Goal: Task Accomplishment & Management: Use online tool/utility

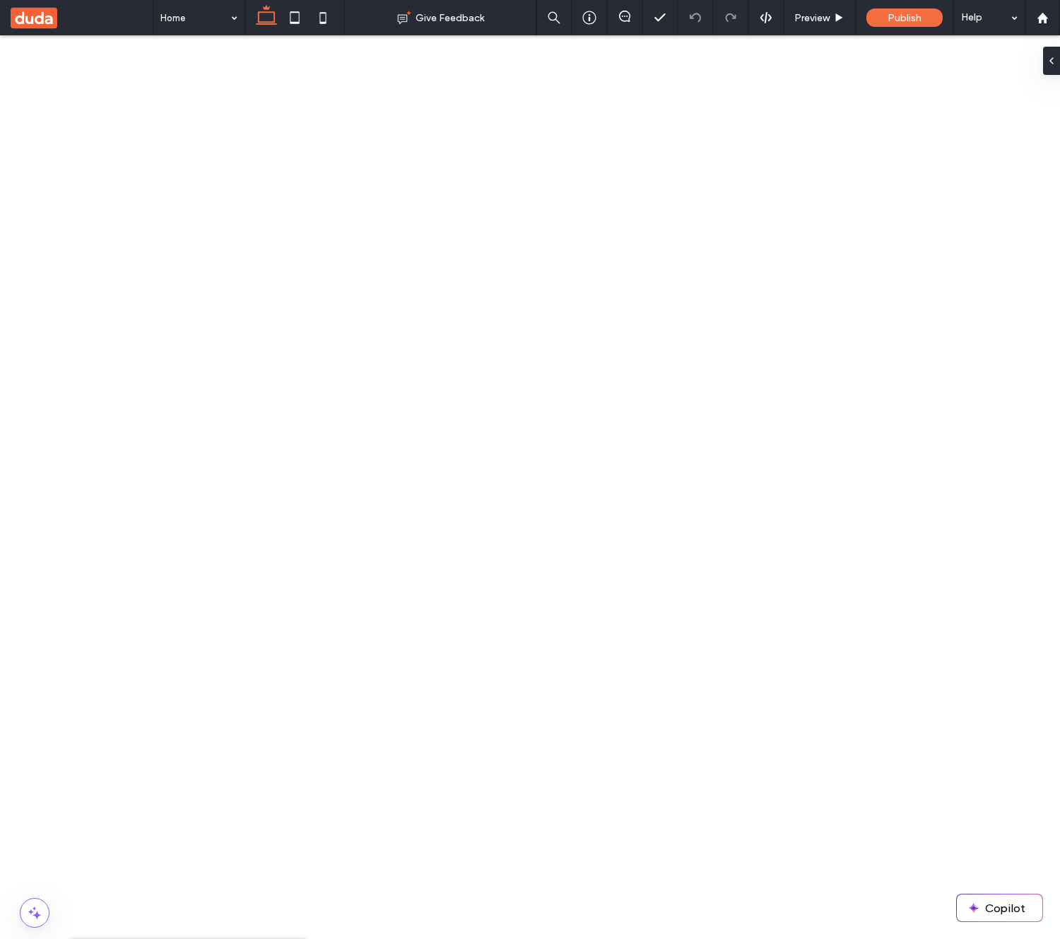
type input "********"
drag, startPoint x: 862, startPoint y: 50, endPoint x: 908, endPoint y: 45, distance: 46.9
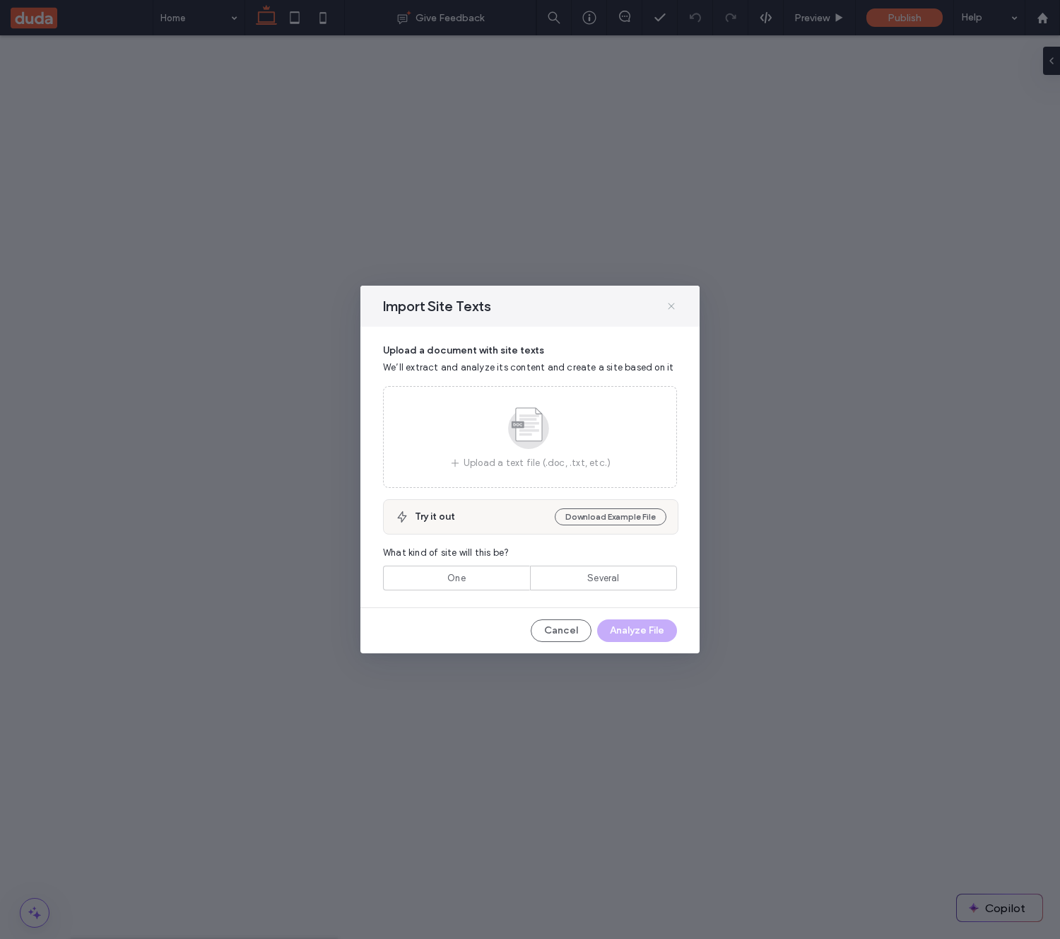
click at [669, 307] on use at bounding box center [671, 306] width 6 height 6
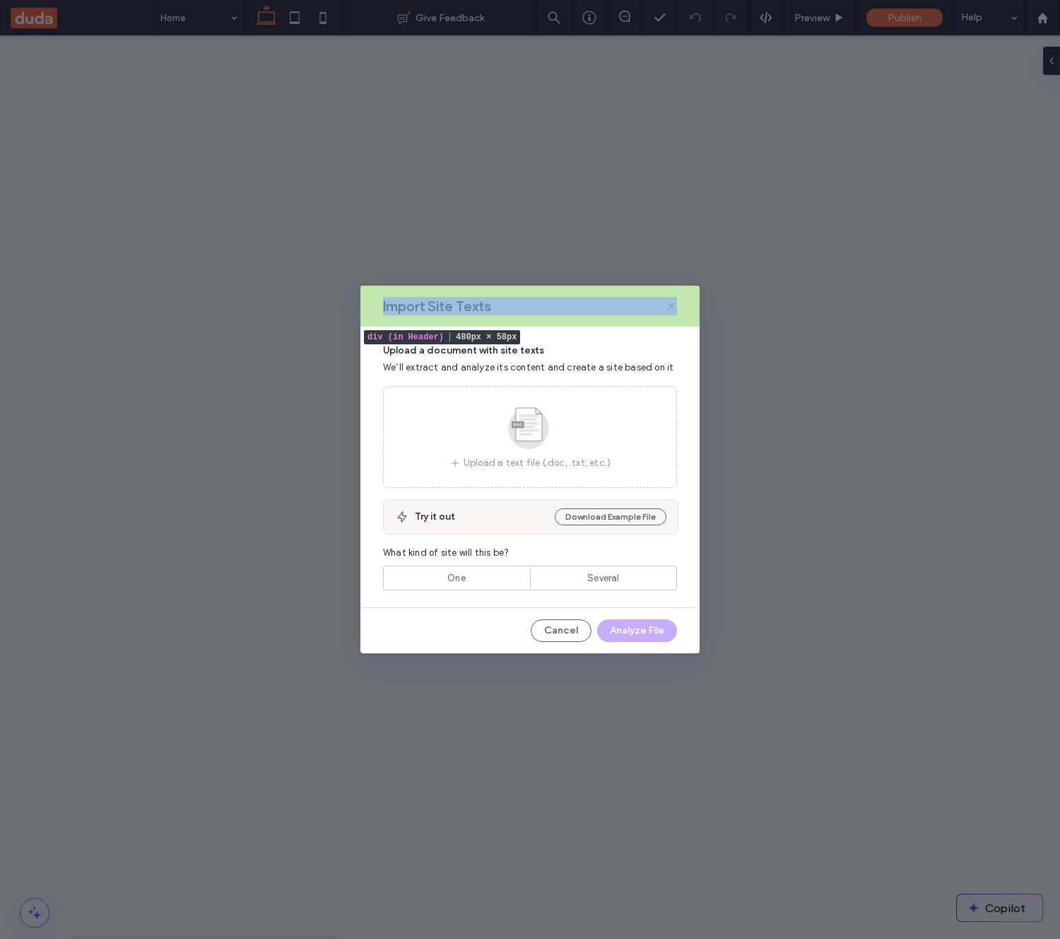
click at [639, 304] on div "Import Site Texts" at bounding box center [529, 306] width 339 height 41
